Goal: Task Accomplishment & Management: Manage account settings

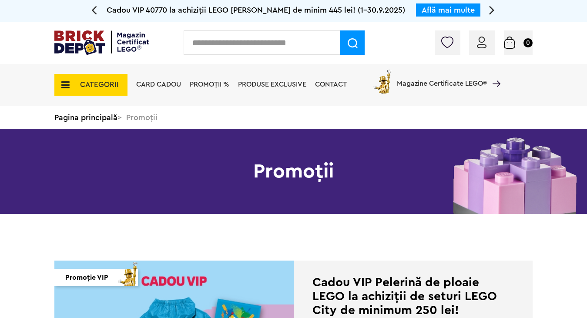
click at [486, 26] on div "Conectare Coș 0" at bounding box center [293, 43] width 587 height 42
click at [485, 38] on img at bounding box center [482, 43] width 10 height 12
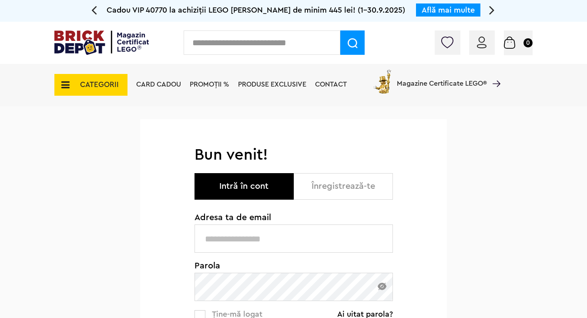
click at [252, 246] on input "text" at bounding box center [294, 239] width 199 height 28
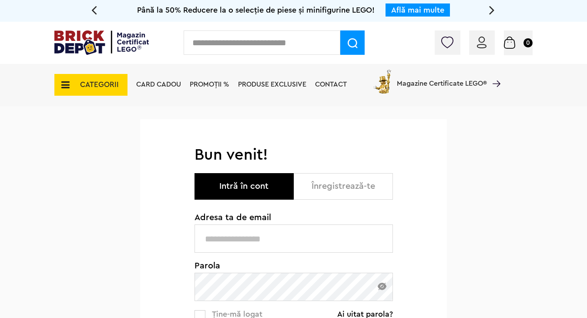
type input "**********"
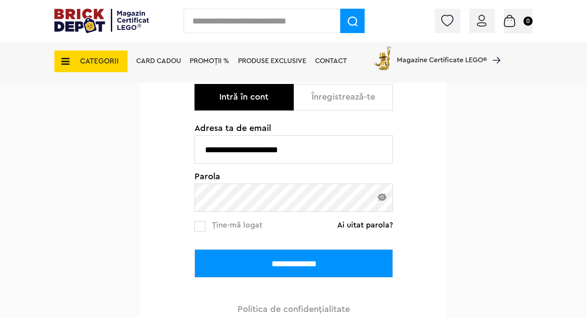
scroll to position [109, 0]
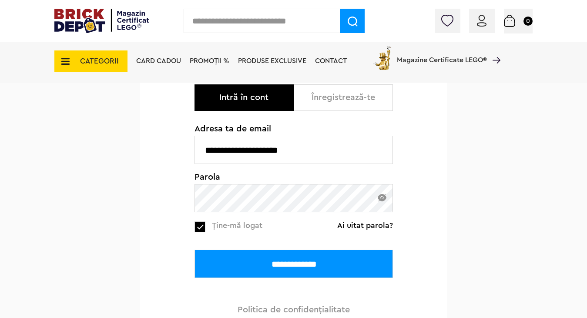
click at [237, 262] on input "**********" at bounding box center [294, 264] width 199 height 28
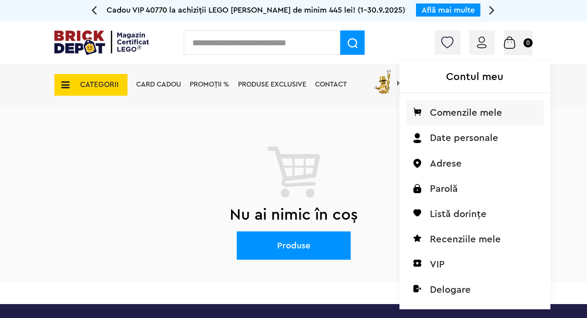
click at [467, 108] on li "Comenzile mele" at bounding box center [476, 112] width 138 height 25
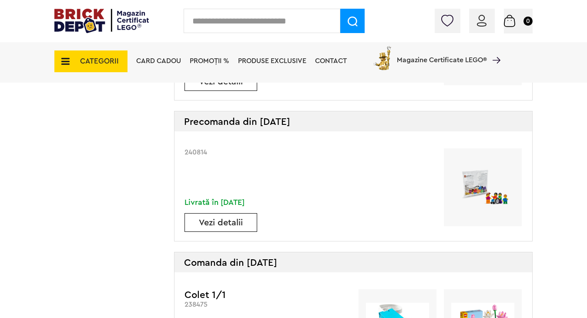
scroll to position [460, 0]
click at [230, 224] on link "Vezi detalii" at bounding box center [221, 223] width 72 height 9
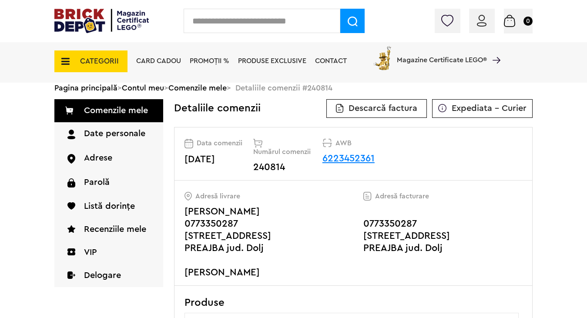
scroll to position [48, 0]
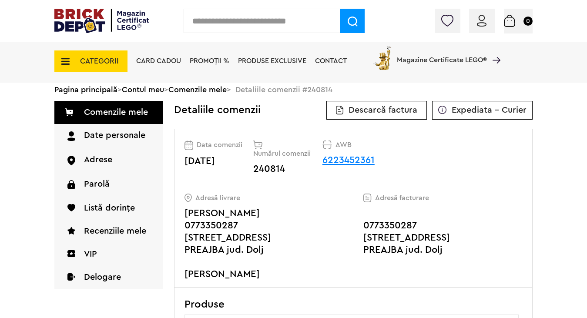
click at [400, 115] on p "Descarcă factura" at bounding box center [376, 110] width 101 height 19
click at [389, 111] on span "Descarcă factura" at bounding box center [383, 110] width 69 height 9
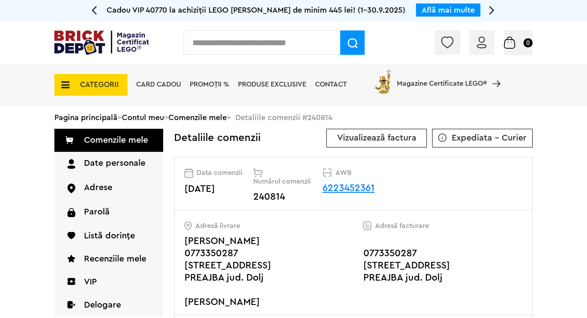
click at [385, 141] on link "Vizualizează factura" at bounding box center [376, 138] width 79 height 9
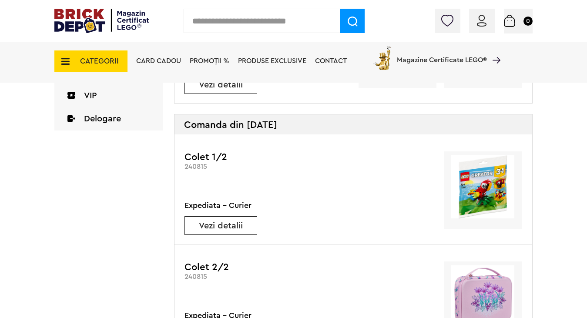
scroll to position [209, 0]
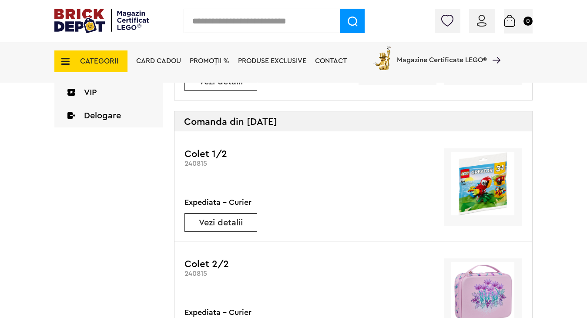
click at [240, 225] on link "Vezi detalii" at bounding box center [221, 223] width 72 height 9
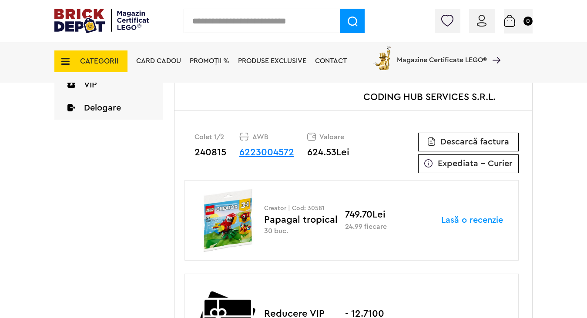
scroll to position [217, 0]
click at [453, 143] on span "Descarcă factura" at bounding box center [475, 142] width 69 height 9
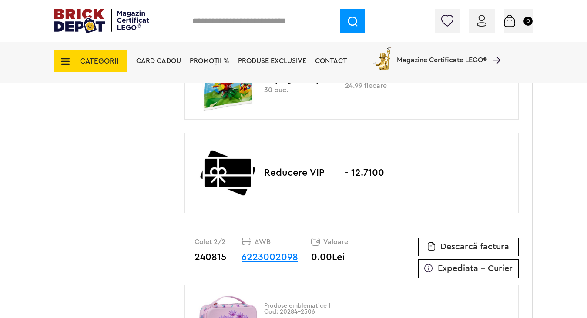
scroll to position [358, 0]
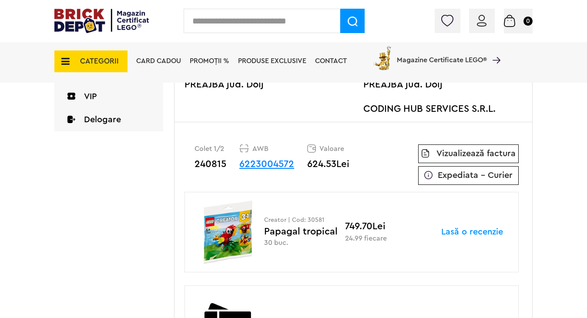
scroll to position [203, 0]
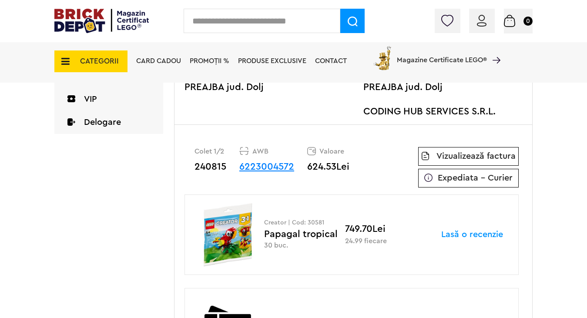
click at [455, 161] on p "Vizualizează factura" at bounding box center [468, 156] width 101 height 19
click at [455, 156] on link "Vizualizează factura" at bounding box center [476, 156] width 79 height 9
